Goal: Information Seeking & Learning: Understand process/instructions

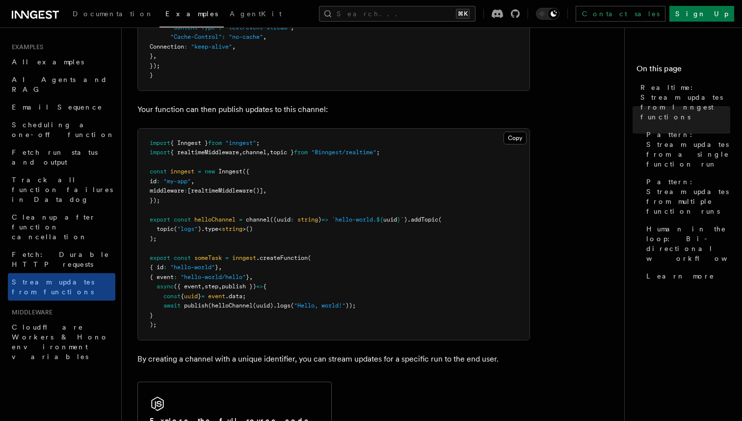
scroll to position [142, 0]
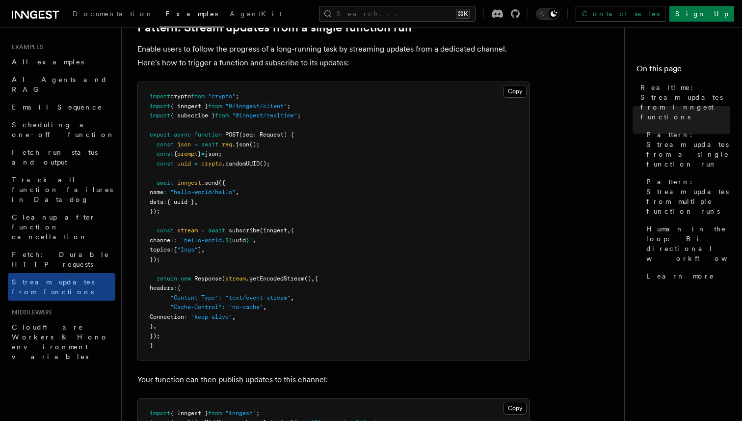
click at [244, 54] on p "Enable users to follow the progress of a long-running task by streaming updates…" at bounding box center [333, 55] width 393 height 27
click at [234, 52] on p "Enable users to follow the progress of a long-running task by streaming updates…" at bounding box center [333, 55] width 393 height 27
drag, startPoint x: 228, startPoint y: 52, endPoint x: 320, endPoint y: 55, distance: 91.9
click at [320, 55] on p "Enable users to follow the progress of a long-running task by streaming updates…" at bounding box center [333, 55] width 393 height 27
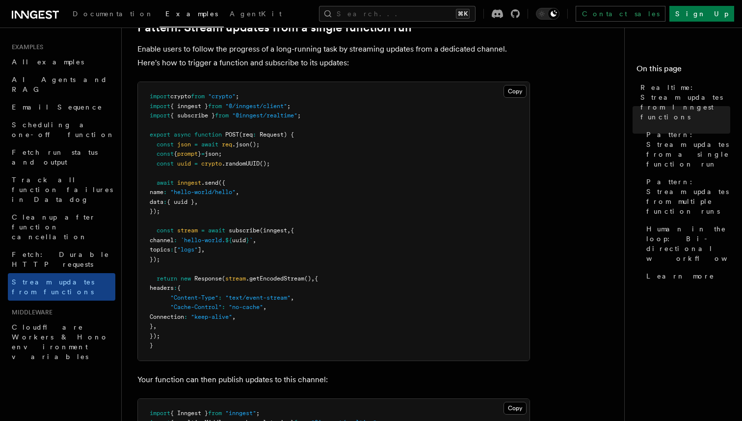
click at [272, 68] on p "Enable users to follow the progress of a long-running task by streaming updates…" at bounding box center [333, 55] width 393 height 27
click at [298, 62] on p "Enable users to follow the progress of a long-running task by streaming updates…" at bounding box center [333, 55] width 393 height 27
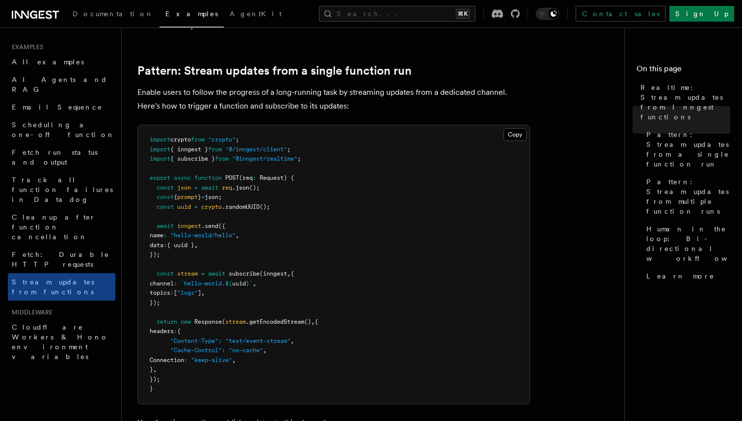
scroll to position [91, 0]
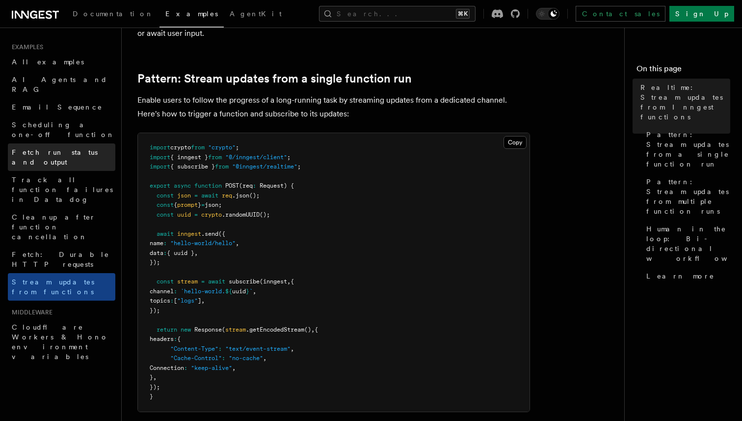
click at [49, 148] on span "Fetch run status and output" at bounding box center [55, 157] width 86 height 18
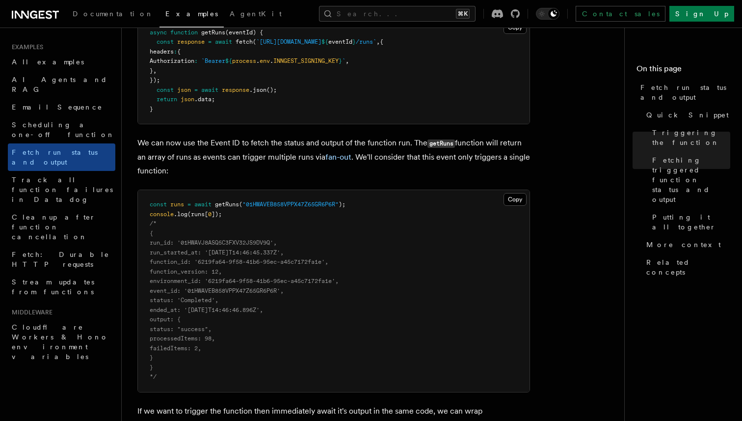
scroll to position [744, 0]
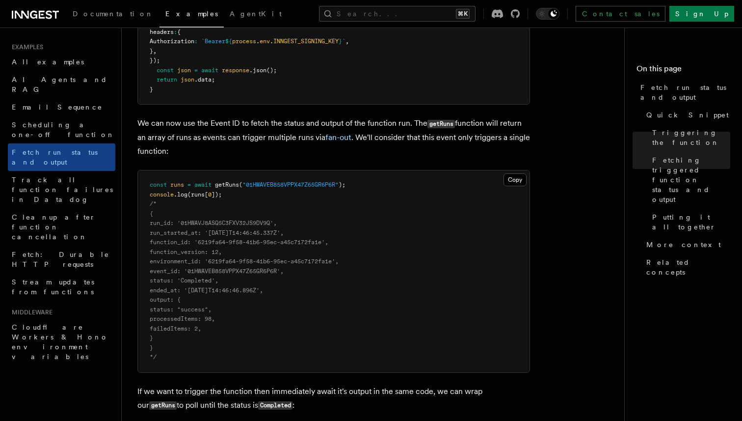
click at [209, 310] on span "status: "success"," at bounding box center [181, 309] width 62 height 7
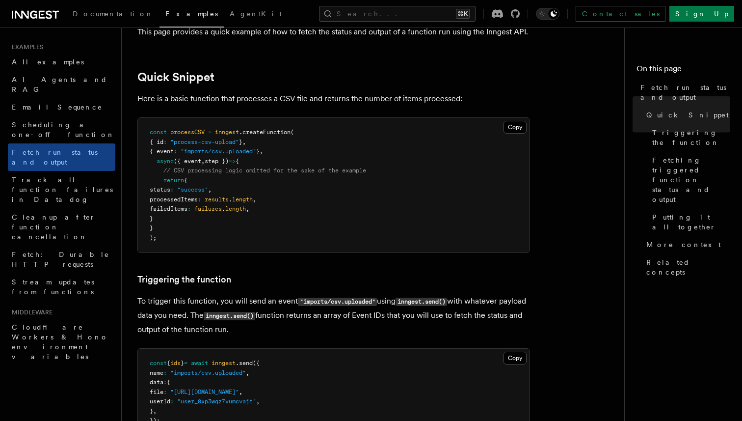
scroll to position [71, 0]
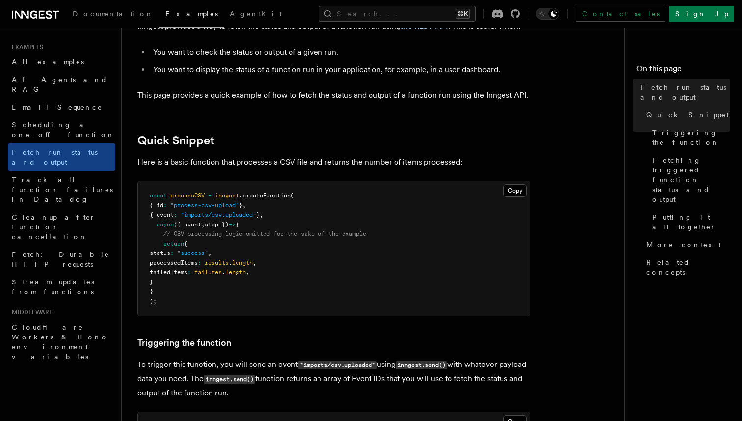
click at [203, 268] on pre "const processCSV = inngest .createFunction ( { id : "process-csv-upload" } , { …" at bounding box center [334, 248] width 392 height 134
click at [198, 265] on span "processedItems" at bounding box center [174, 262] width 48 height 7
click at [191, 278] on pre "const processCSV = inngest .createFunction ( { id : "process-csv-upload" } , { …" at bounding box center [334, 248] width 392 height 134
click at [187, 274] on span "failedItems" at bounding box center [169, 271] width 38 height 7
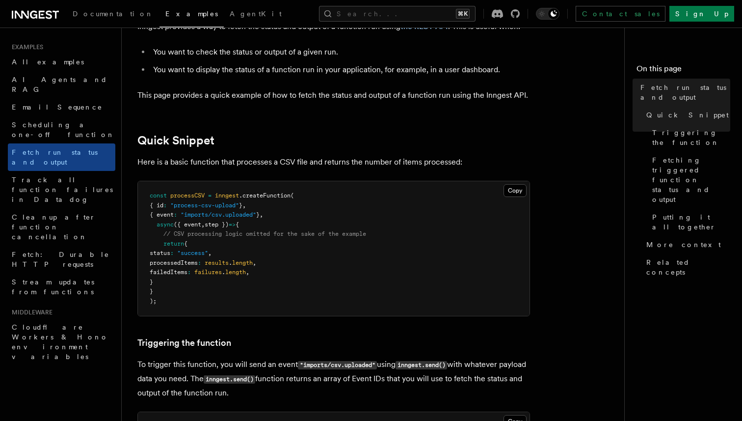
click at [187, 274] on span "failedItems" at bounding box center [169, 271] width 38 height 7
click at [208, 252] on span ""success"" at bounding box center [192, 252] width 31 height 7
click at [198, 261] on span "processedItems" at bounding box center [174, 262] width 48 height 7
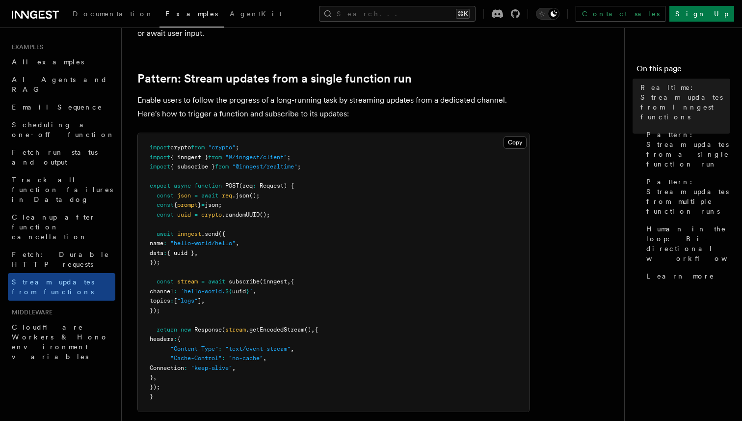
scroll to position [124, 0]
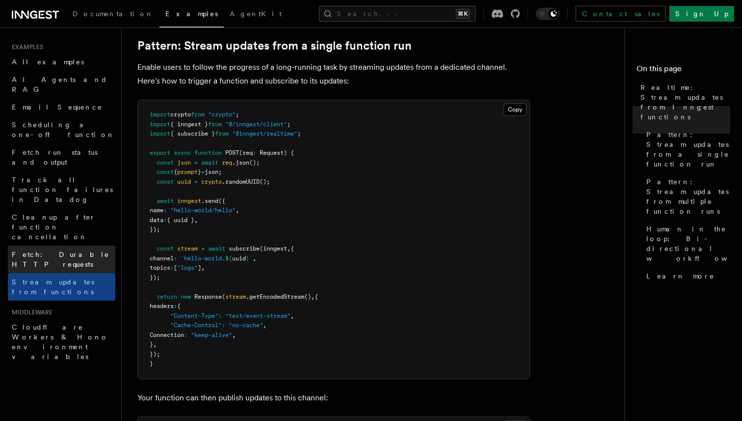
click at [71, 245] on link "Fetch: Durable HTTP requests" at bounding box center [61, 258] width 107 height 27
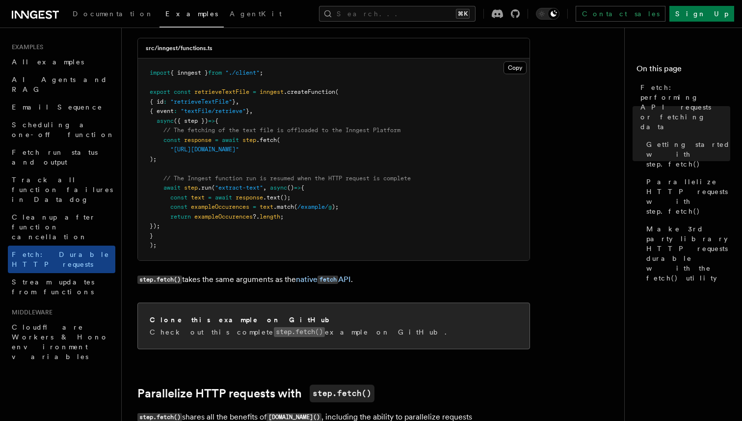
scroll to position [0, 0]
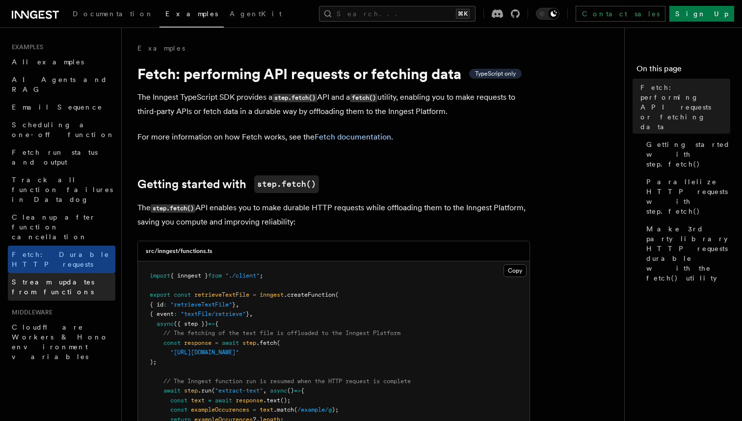
click at [63, 273] on link "Stream updates from functions" at bounding box center [61, 286] width 107 height 27
